Goal: Navigation & Orientation: Find specific page/section

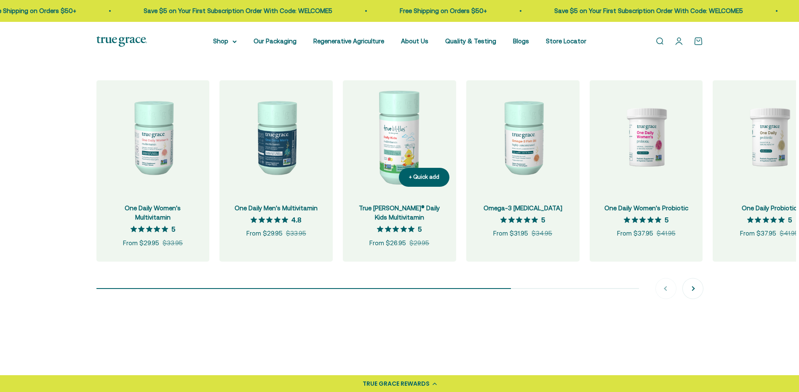
scroll to position [884, 0]
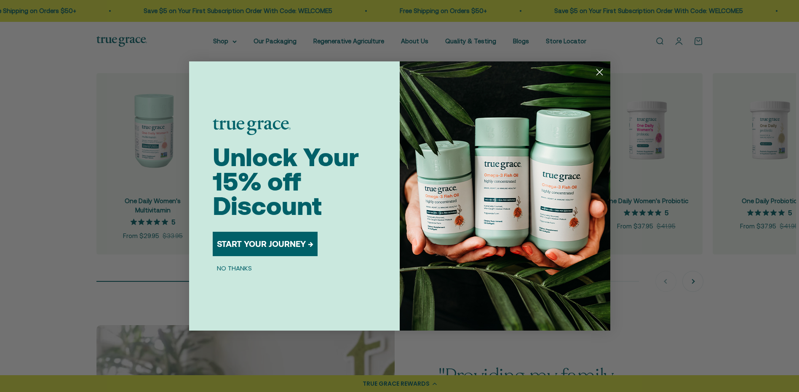
drag, startPoint x: 598, startPoint y: 71, endPoint x: 596, endPoint y: 76, distance: 5.9
click at [598, 71] on icon "Close dialog" at bounding box center [599, 72] width 6 height 6
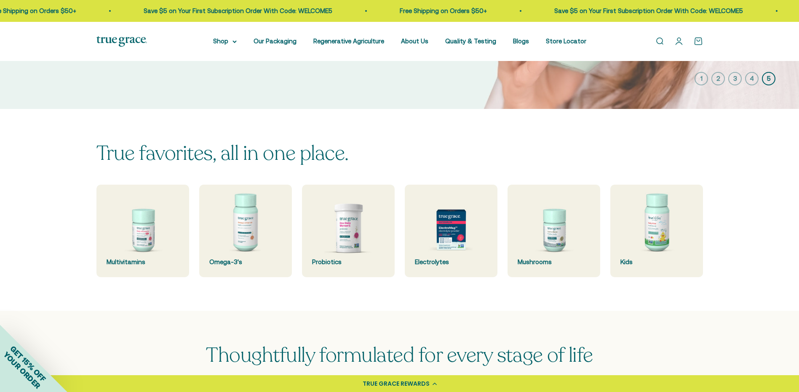
scroll to position [126, 0]
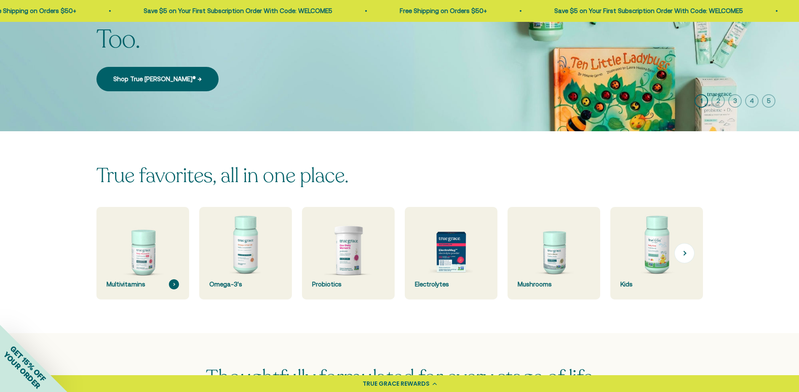
click at [143, 252] on img at bounding box center [142, 254] width 98 height 98
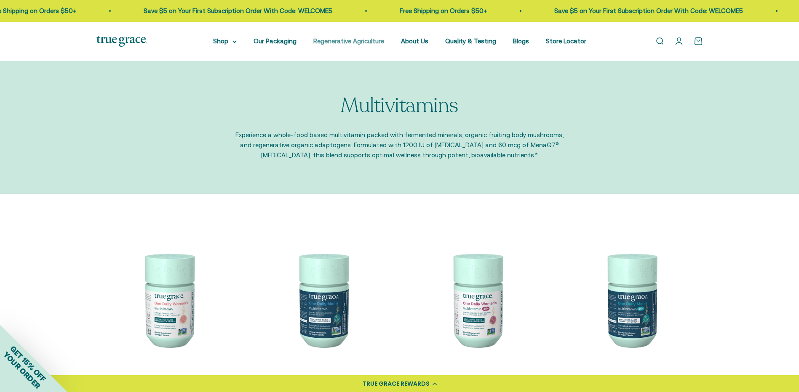
click at [355, 41] on link "Regenerative Agriculture" at bounding box center [348, 40] width 71 height 7
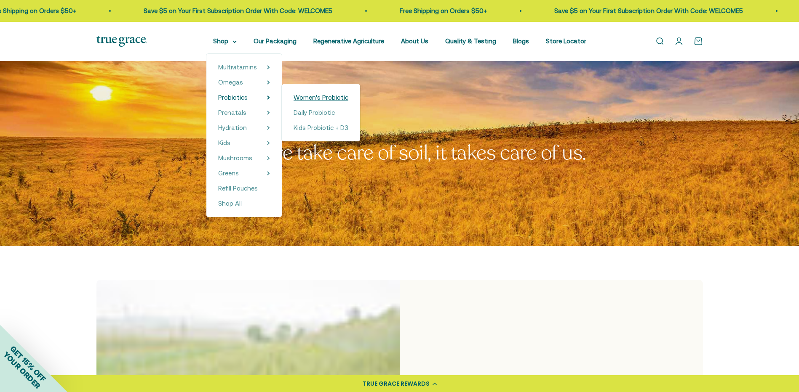
click at [332, 99] on span "Women's Probiotic" at bounding box center [320, 97] width 55 height 7
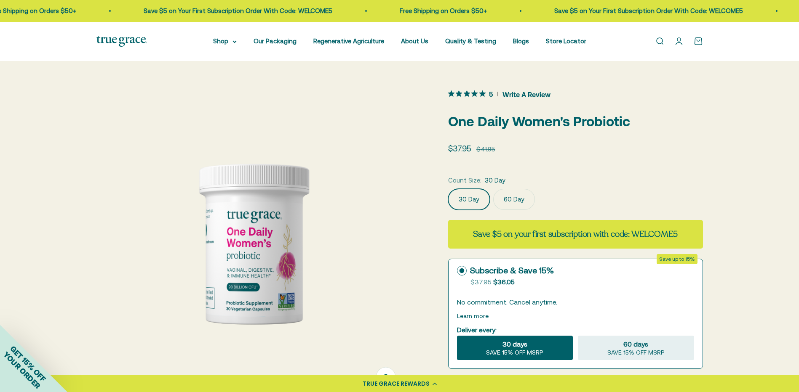
click at [122, 41] on img at bounding box center [121, 41] width 51 height 11
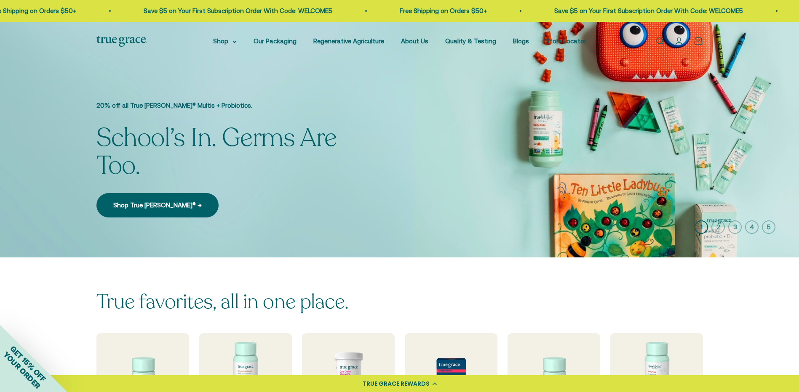
click at [119, 37] on img at bounding box center [121, 41] width 51 height 11
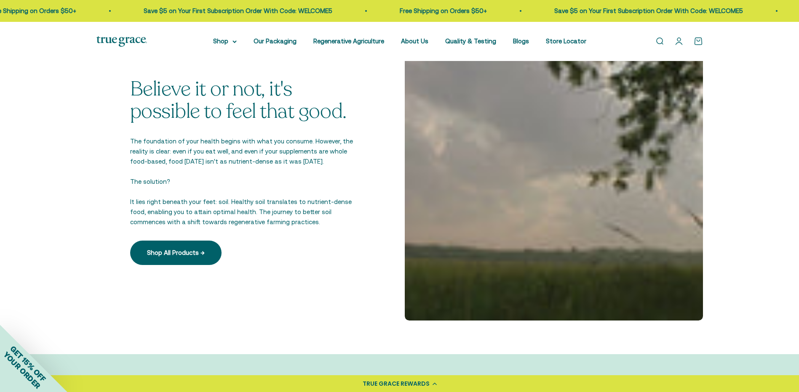
scroll to position [1600, 0]
